Goal: Navigation & Orientation: Find specific page/section

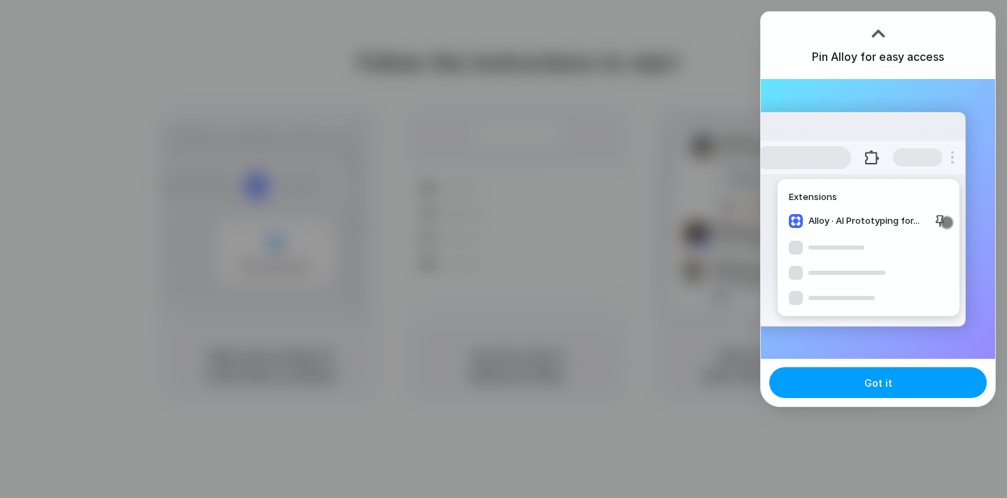
click at [855, 376] on button "Got it" at bounding box center [878, 382] width 218 height 31
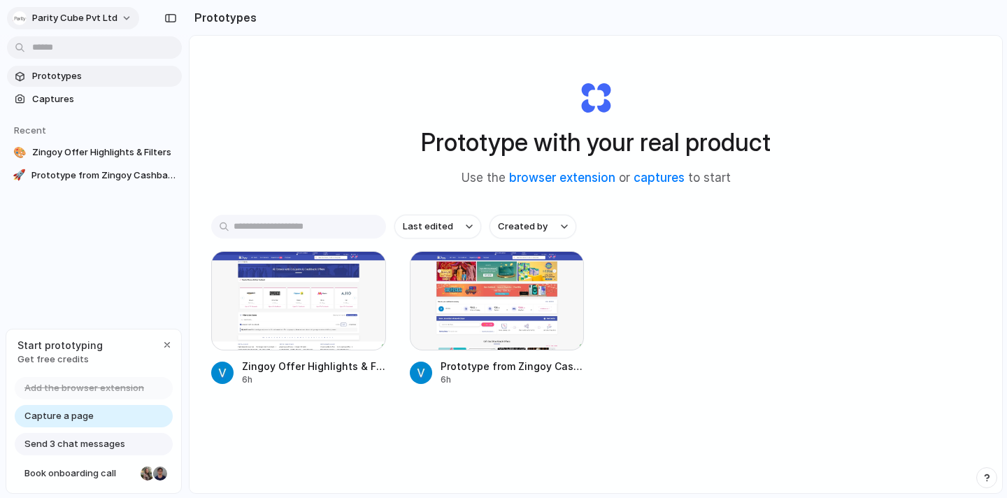
click at [126, 18] on button "Parity Cube Pvt Ltd" at bounding box center [73, 18] width 132 height 22
click at [481, 312] on div at bounding box center [497, 300] width 175 height 99
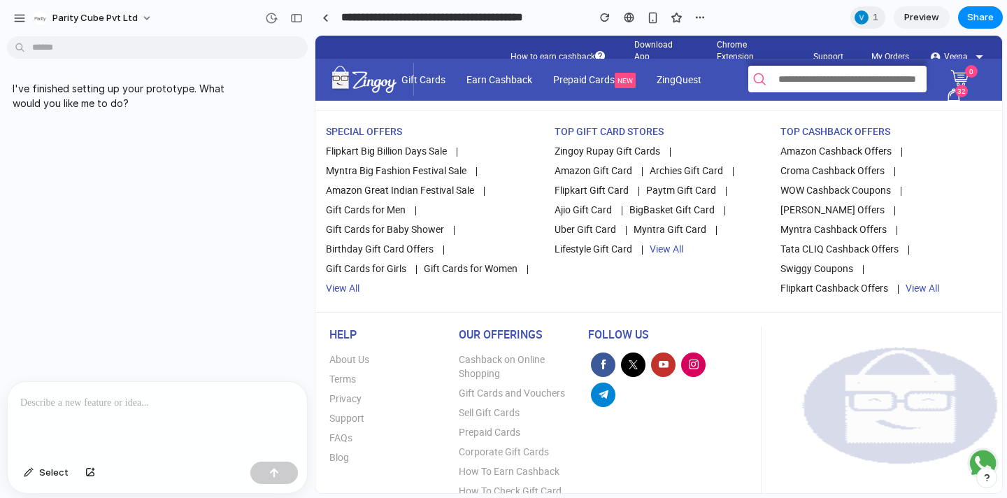
scroll to position [3384, 0]
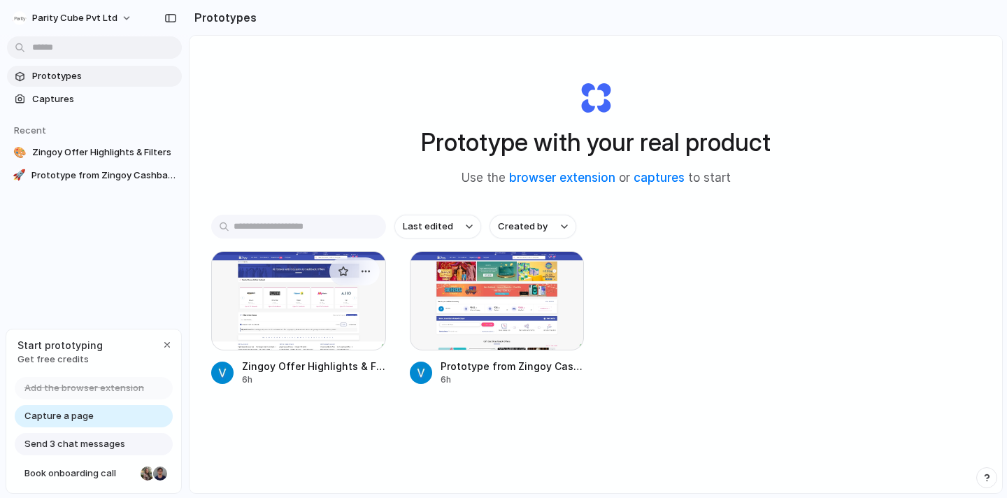
click at [317, 312] on div at bounding box center [298, 300] width 175 height 99
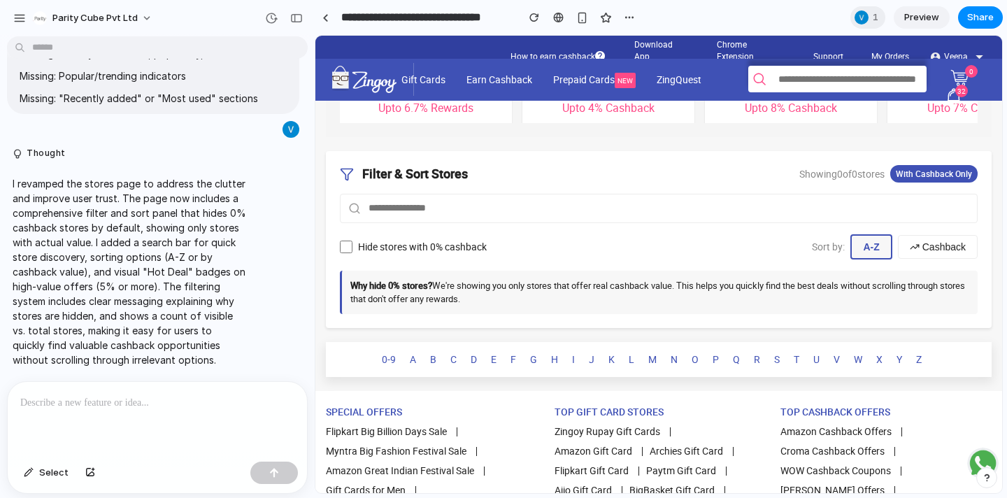
scroll to position [402, 0]
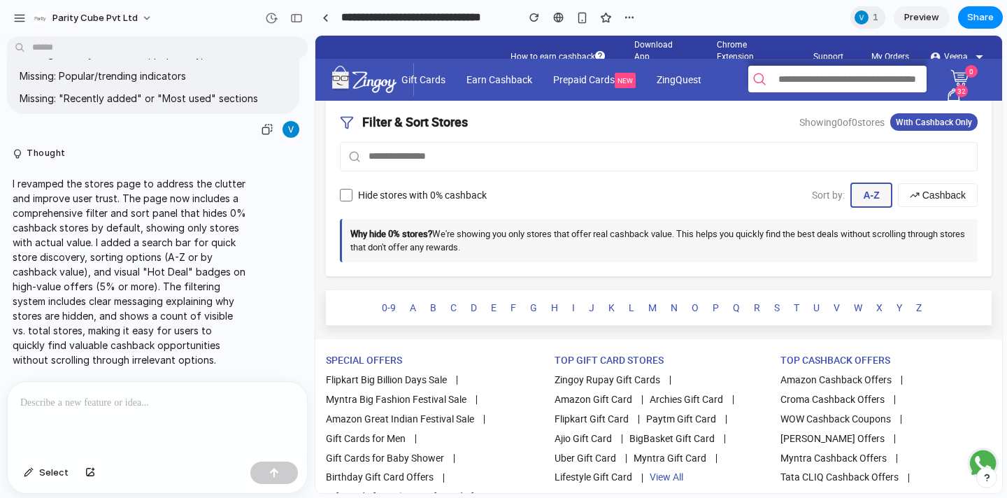
click at [288, 129] on div at bounding box center [291, 129] width 17 height 17
click at [293, 129] on div at bounding box center [291, 129] width 17 height 17
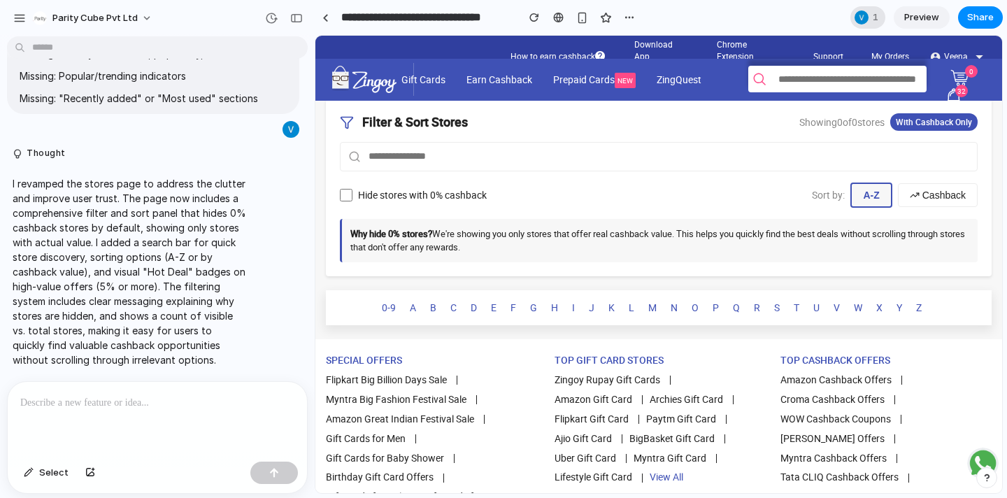
click at [858, 20] on div at bounding box center [862, 17] width 14 height 14
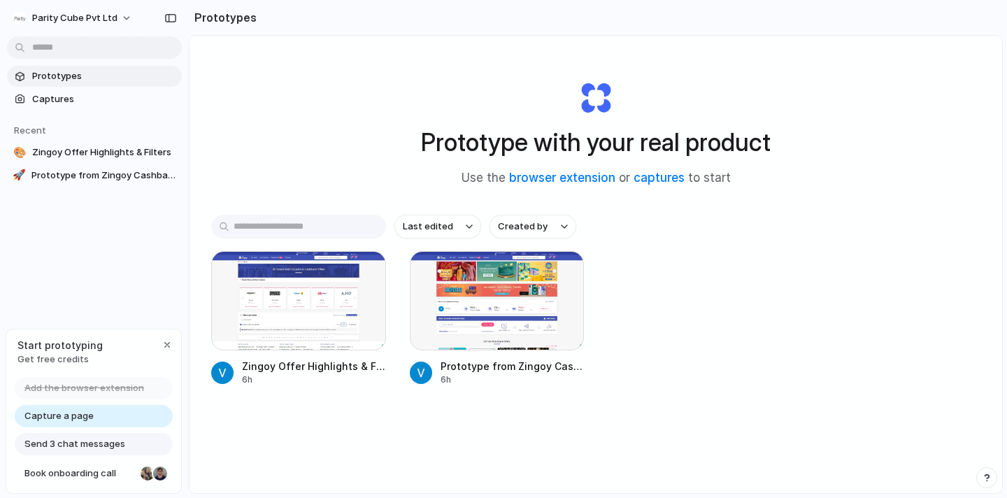
drag, startPoint x: 164, startPoint y: 341, endPoint x: 150, endPoint y: 245, distance: 97.4
click at [149, 252] on div "Parity Cube Pvt Ltd Prototypes Captures Recent 🎨 Zingoy Offer Highlights & Filt…" at bounding box center [94, 249] width 189 height 498
click at [57, 24] on button "Parity Cube Pvt Ltd" at bounding box center [73, 18] width 132 height 22
click at [267, 166] on div "Settings Invite members Change theme Sign out" at bounding box center [503, 249] width 1007 height 498
click at [108, 219] on div "Prototypes Captures Recent 🎨 Zingoy Offer Highlights & Filters 🚀 Prototype from…" at bounding box center [94, 184] width 189 height 369
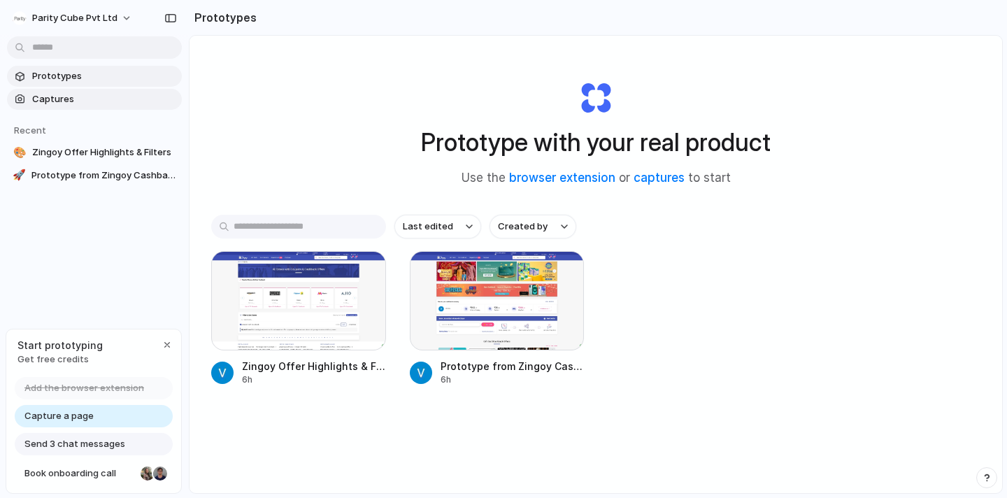
click at [85, 106] on link "Captures" at bounding box center [94, 99] width 175 height 21
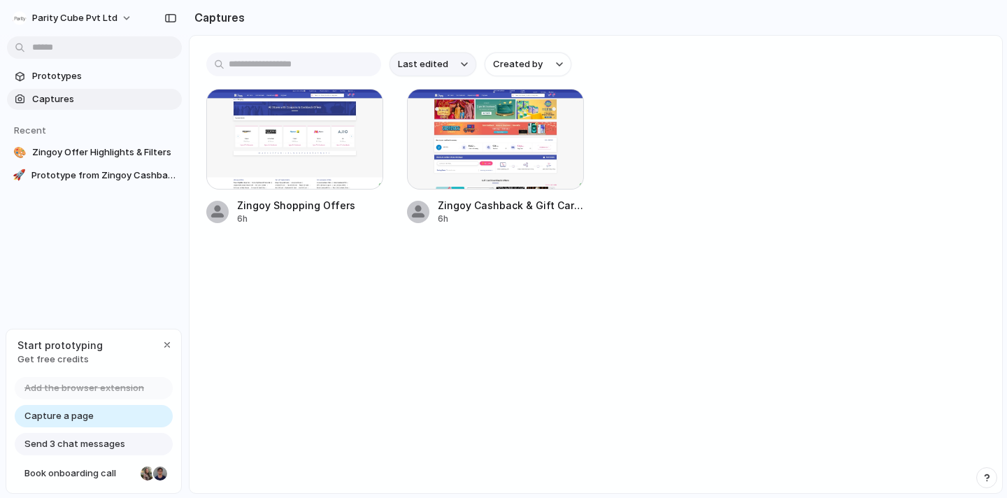
click at [450, 62] on button "Last edited" at bounding box center [433, 64] width 87 height 24
click at [523, 291] on div "Last edited Last created Alphabetical" at bounding box center [503, 249] width 1007 height 498
click at [534, 62] on span "Created by" at bounding box center [518, 64] width 50 height 14
click at [527, 253] on div "All users Veena Bharane" at bounding box center [503, 249] width 1007 height 498
click at [166, 342] on div "button" at bounding box center [167, 344] width 11 height 11
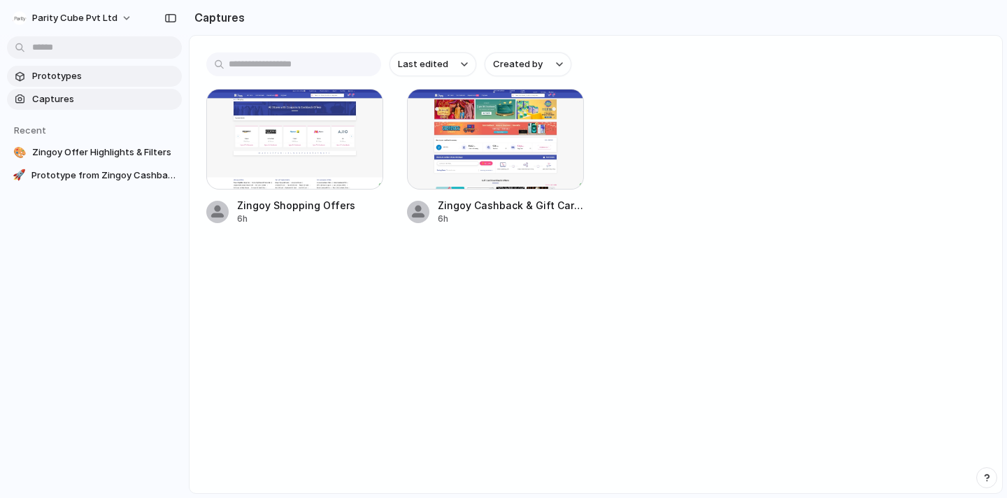
click at [56, 70] on span "Prototypes" at bounding box center [104, 76] width 144 height 14
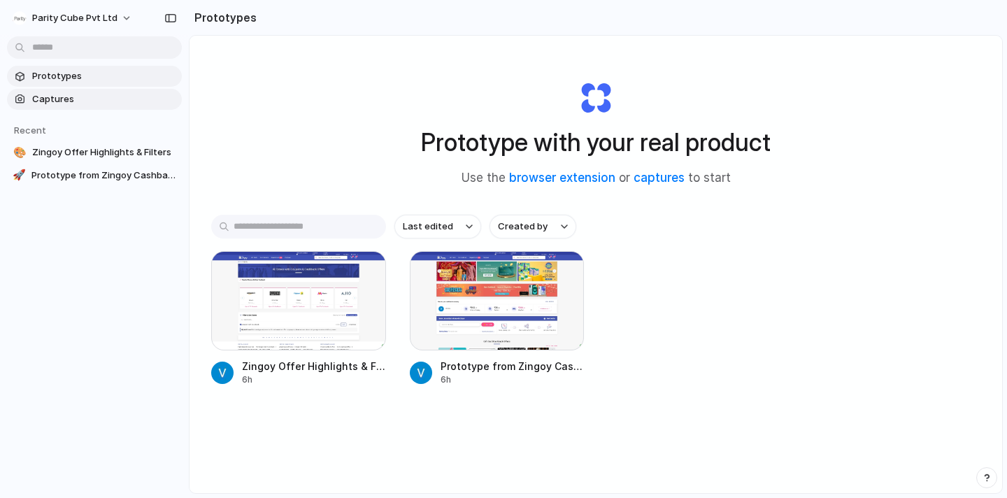
click at [62, 99] on span "Captures" at bounding box center [104, 99] width 144 height 14
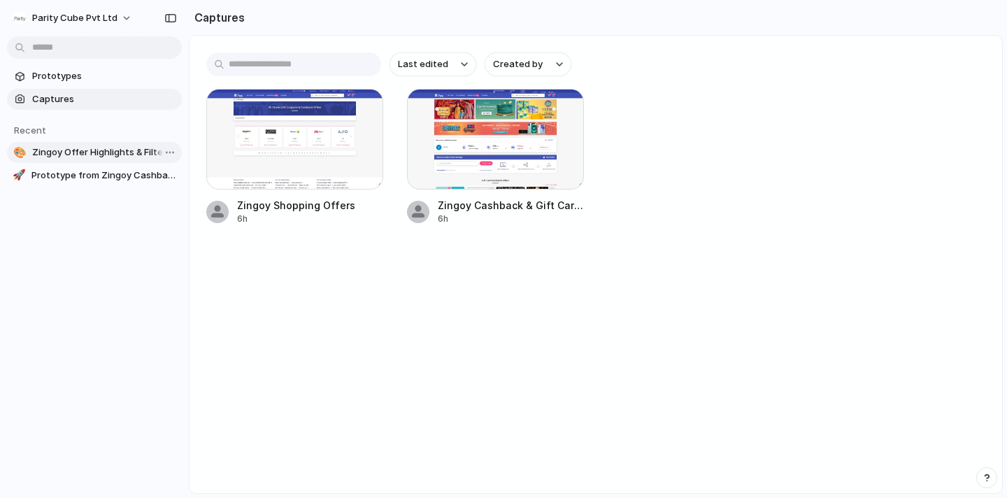
click at [72, 148] on span "Zingoy Offer Highlights & Filters" at bounding box center [104, 152] width 144 height 14
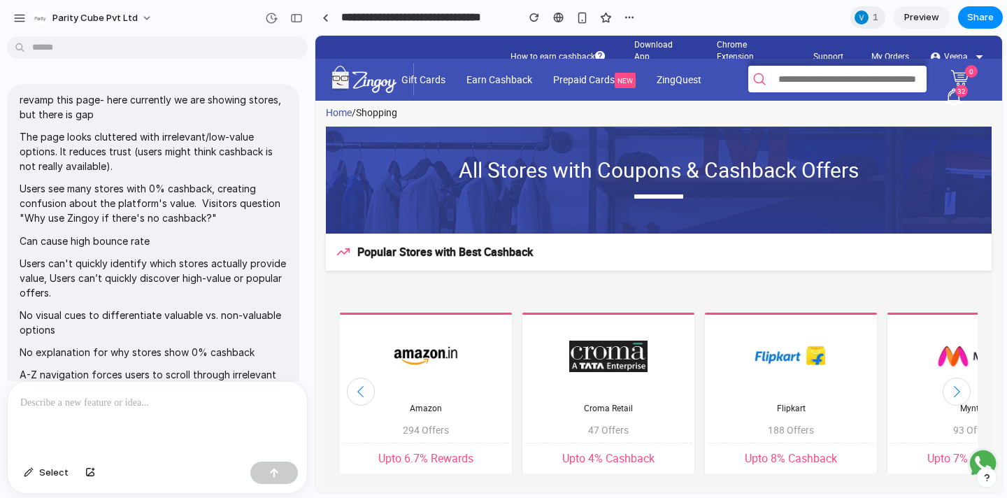
scroll to position [404, 0]
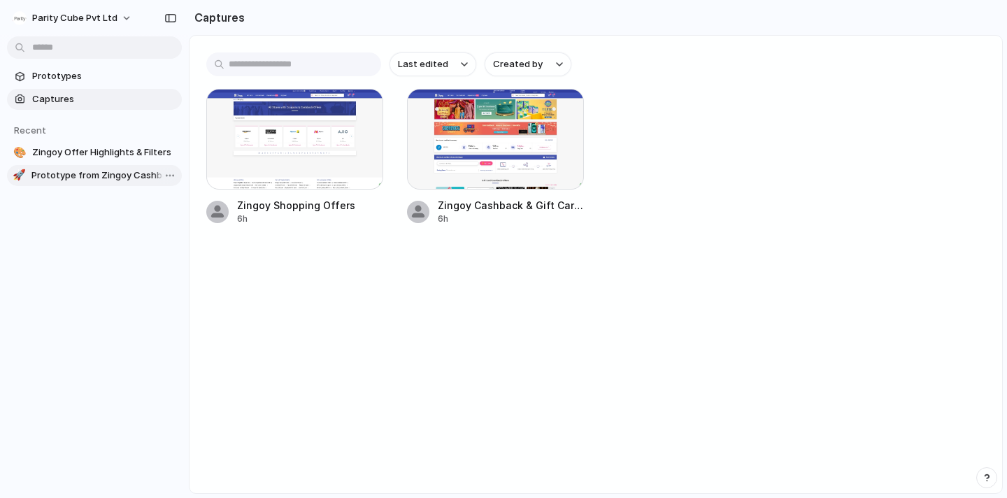
click at [50, 175] on span "Prototype from Zingoy Cashback & Gift Cards" at bounding box center [103, 176] width 145 height 14
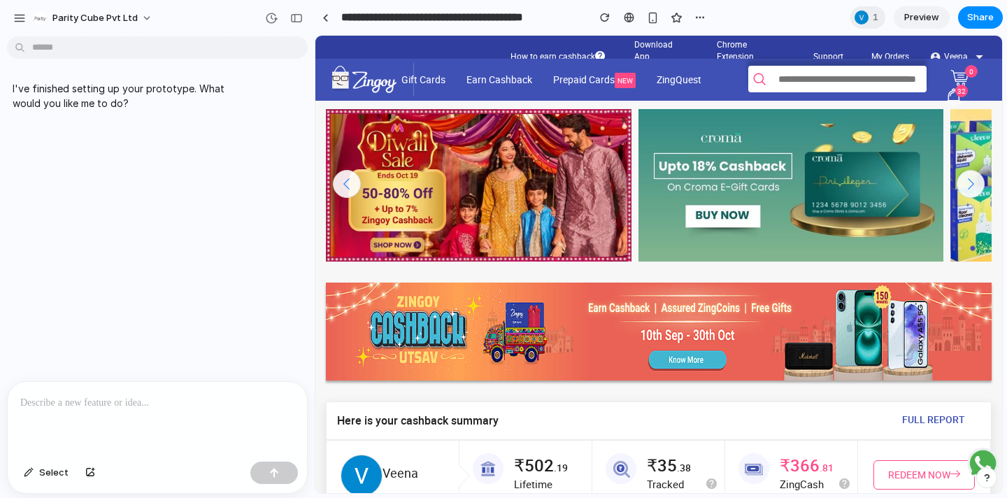
click at [86, 419] on div at bounding box center [157, 419] width 299 height 74
